Goal: Task Accomplishment & Management: Use online tool/utility

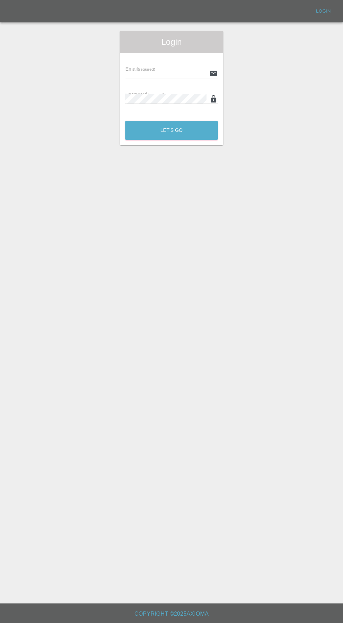
click at [134, 73] on input "text" at bounding box center [165, 73] width 81 height 10
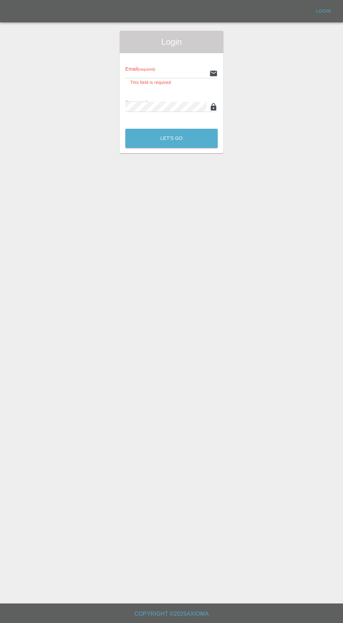
type input "[EMAIL_ADDRESS][DOMAIN_NAME]"
click at [125, 129] on button "Let's Go" at bounding box center [171, 138] width 92 height 19
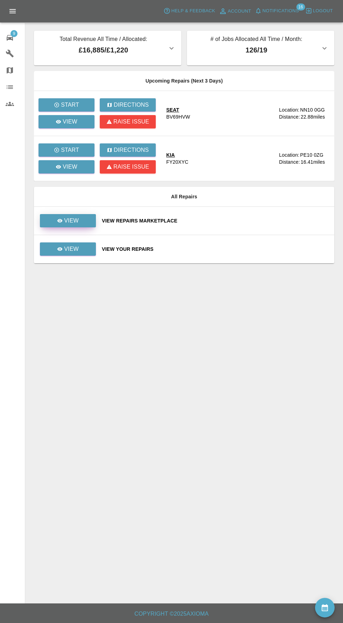
click at [68, 218] on p "View" at bounding box center [71, 221] width 15 height 8
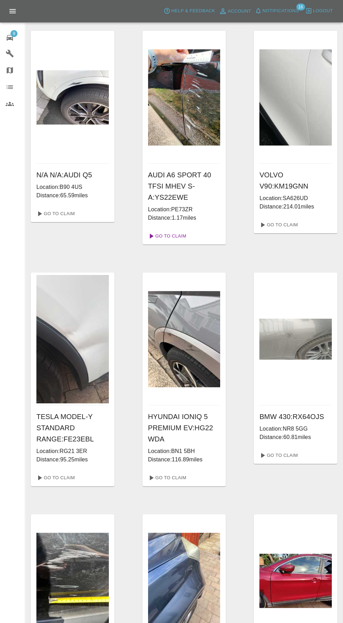
click at [163, 234] on link "Go To Claim" at bounding box center [166, 236] width 43 height 11
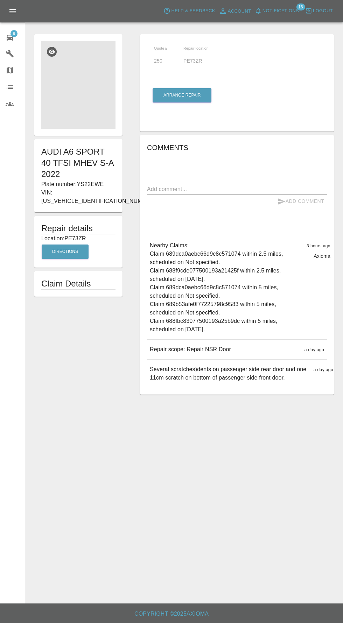
click at [76, 100] on img at bounding box center [78, 84] width 74 height 87
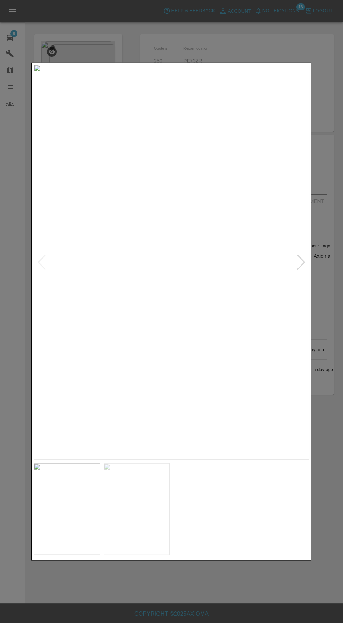
click at [255, 596] on div at bounding box center [171, 311] width 343 height 623
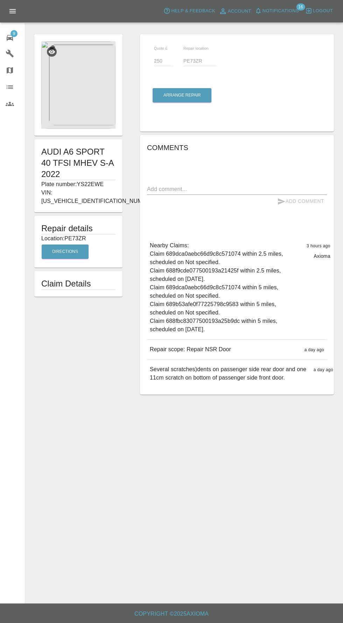
click at [64, 101] on img at bounding box center [78, 84] width 74 height 87
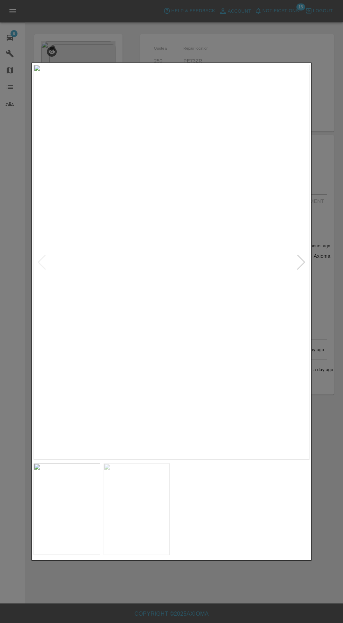
click at [147, 513] on img at bounding box center [137, 509] width 66 height 92
click at [62, 517] on img at bounding box center [67, 509] width 66 height 92
click at [96, 183] on img at bounding box center [172, 261] width 276 height 395
click at [237, 597] on div at bounding box center [171, 311] width 343 height 623
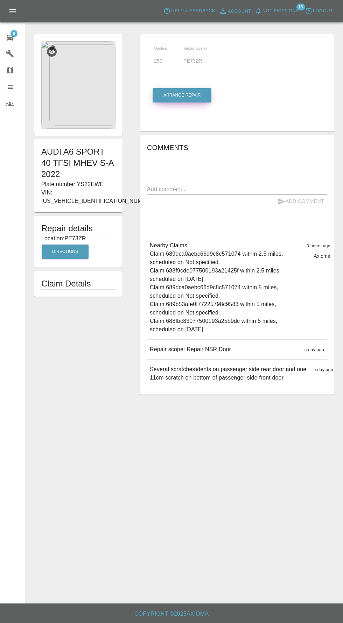
click at [174, 96] on button "Arrange Repair" at bounding box center [182, 95] width 59 height 14
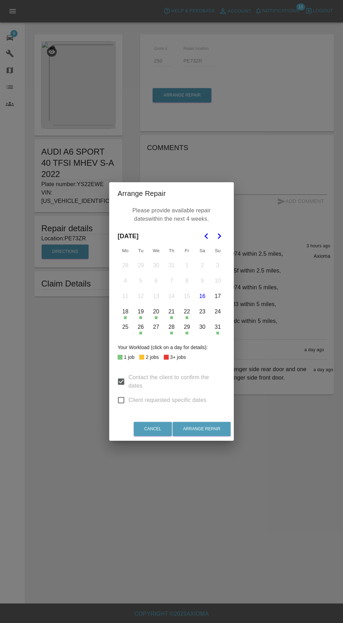
click at [218, 233] on icon "Go to the Next Month" at bounding box center [219, 236] width 8 height 8
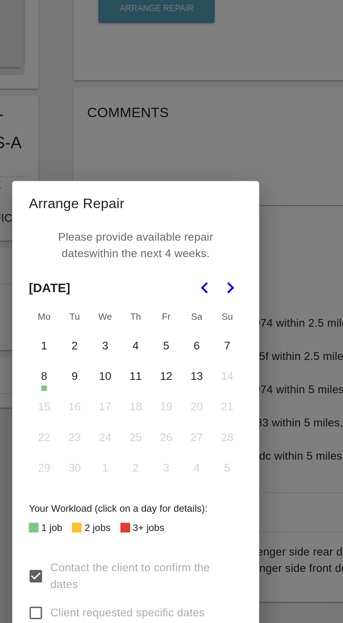
click at [174, 267] on button "4" at bounding box center [171, 265] width 15 height 15
click at [190, 265] on button "5" at bounding box center [187, 265] width 15 height 15
click at [145, 284] on button "9" at bounding box center [140, 281] width 15 height 15
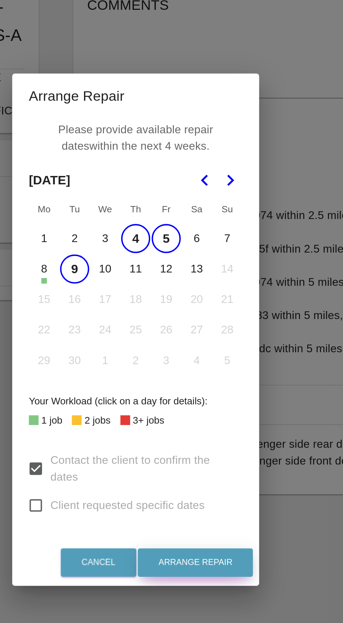
click at [214, 436] on button "Arrange Repair" at bounding box center [202, 429] width 58 height 14
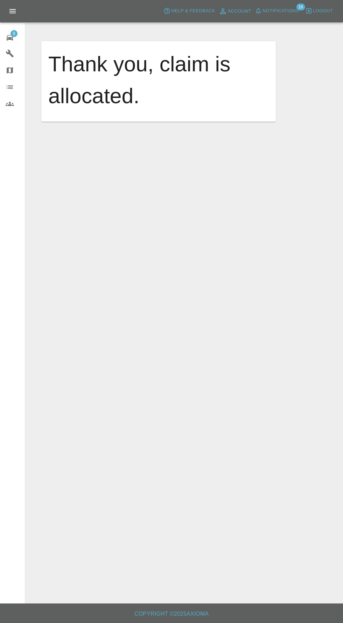
click at [15, 37] on div "8" at bounding box center [16, 37] width 20 height 10
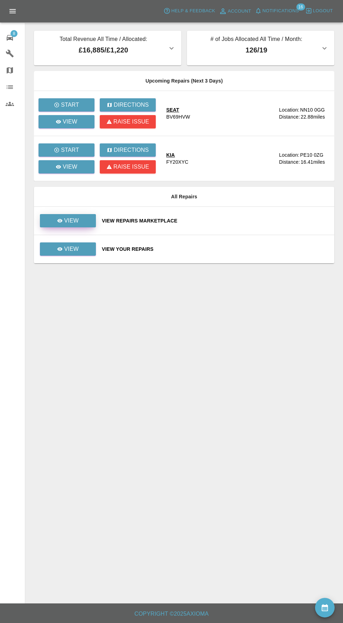
click at [60, 220] on icon at bounding box center [59, 220] width 5 height 3
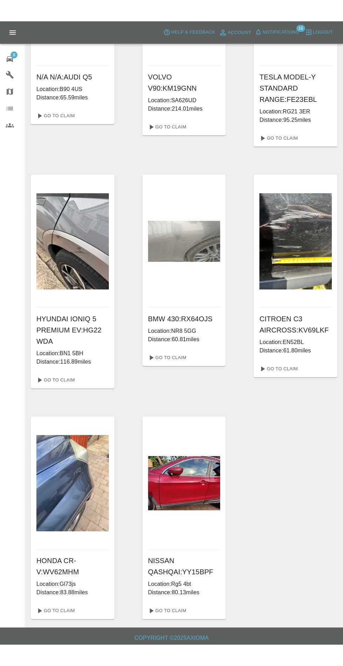
scroll to position [79, 0]
